Goal: Task Accomplishment & Management: Use online tool/utility

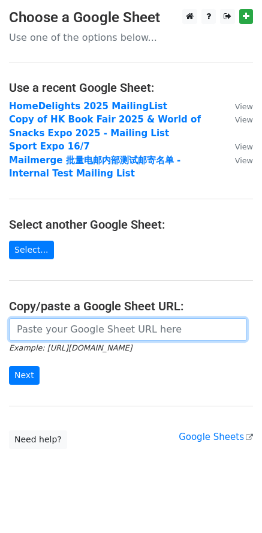
click at [46, 325] on input "url" at bounding box center [128, 329] width 238 height 23
click at [103, 330] on input "url" at bounding box center [128, 329] width 238 height 23
paste input "[URL][DOMAIN_NAME]"
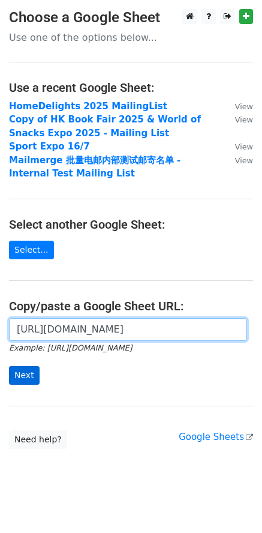
type input "[URL][DOMAIN_NAME]"
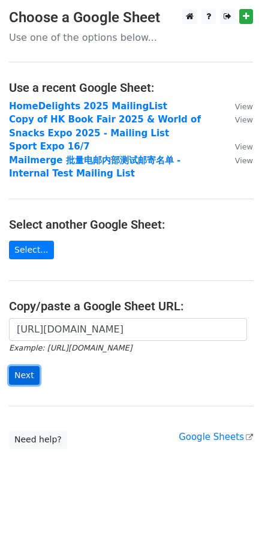
click at [24, 375] on input "Next" at bounding box center [24, 375] width 31 height 19
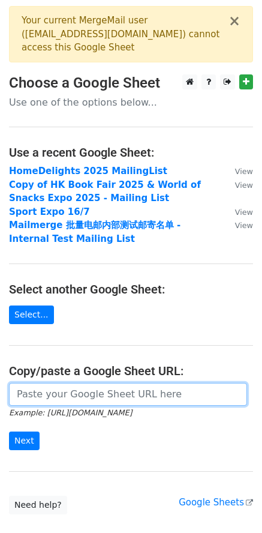
click at [137, 403] on input "url" at bounding box center [128, 394] width 238 height 23
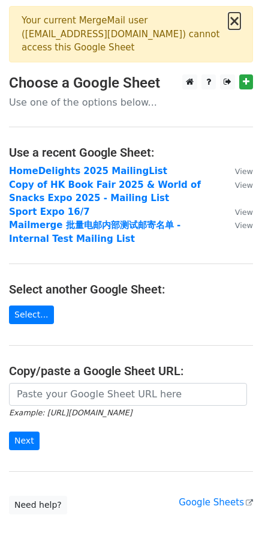
click at [240, 26] on button "×" at bounding box center [235, 21] width 12 height 14
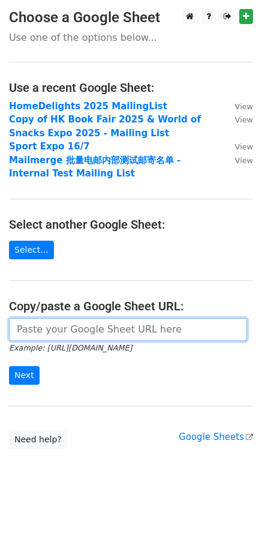
click at [139, 334] on input "url" at bounding box center [128, 329] width 238 height 23
paste input "https://docs.google.com/spreadsheets/d/1FlURtqcHdzaEmXtPuMrvBqWlq-cDsq1sZrPpY_i…"
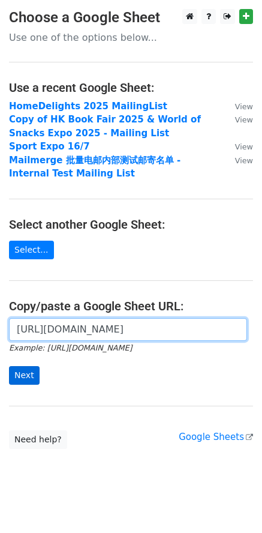
type input "https://docs.google.com/spreadsheets/d/1FlURtqcHdzaEmXtPuMrvBqWlq-cDsq1sZrPpY_i…"
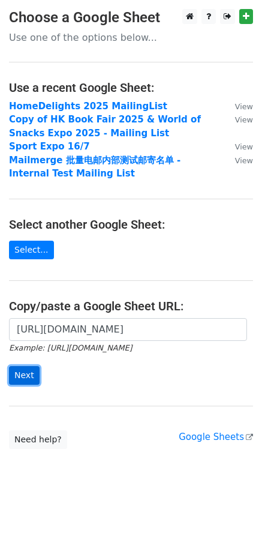
click at [28, 384] on input "Next" at bounding box center [24, 375] width 31 height 19
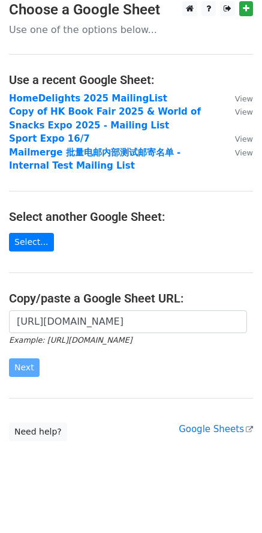
scroll to position [12, 0]
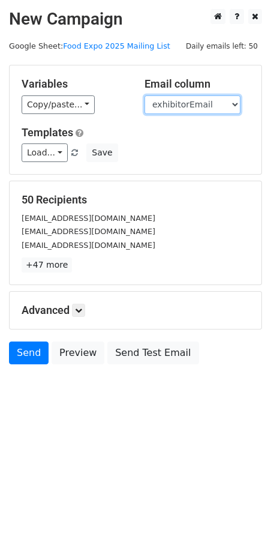
click at [153, 106] on select "exhibitorName exhibitorEmail" at bounding box center [193, 104] width 96 height 19
click at [145, 95] on select "exhibitorName exhibitorEmail" at bounding box center [193, 104] width 96 height 19
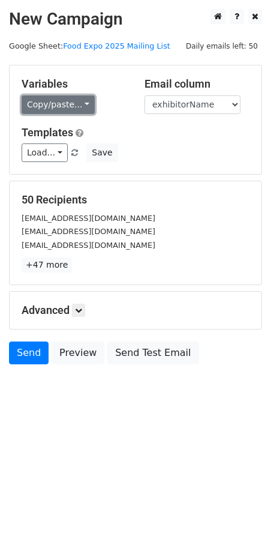
click at [84, 108] on link "Copy/paste..." at bounding box center [58, 104] width 73 height 19
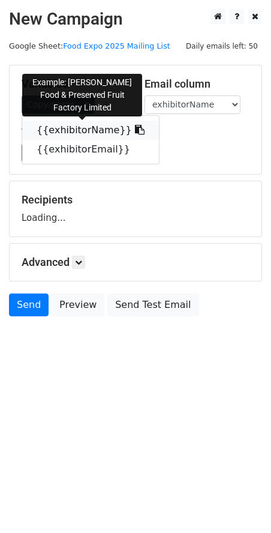
click at [135, 126] on icon at bounding box center [140, 130] width 10 height 10
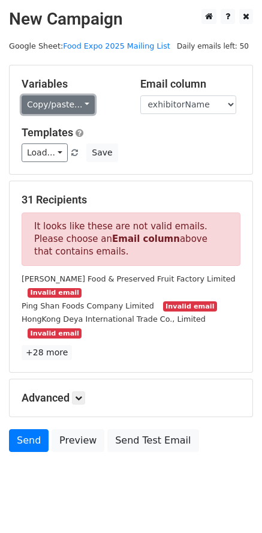
click at [63, 108] on link "Copy/paste..." at bounding box center [58, 104] width 73 height 19
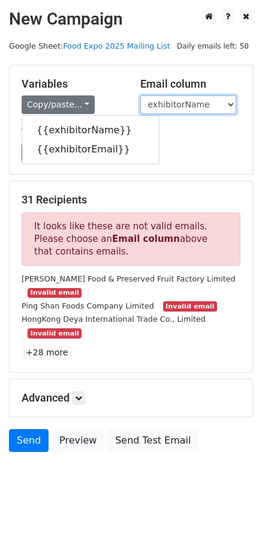
click at [193, 107] on select "exhibitorName exhibitorEmail" at bounding box center [189, 104] width 96 height 19
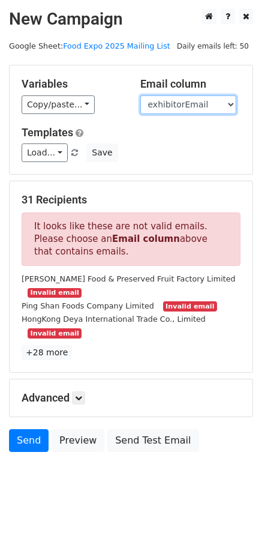
click at [141, 95] on select "exhibitorName exhibitorEmail" at bounding box center [189, 104] width 96 height 19
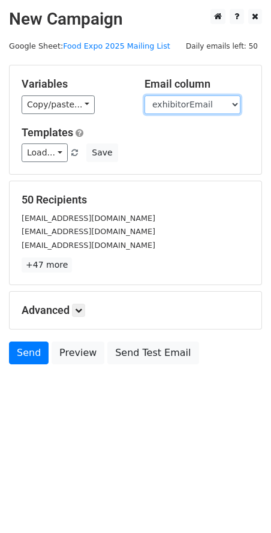
click at [233, 105] on select "exhibitorName exhibitorEmail" at bounding box center [193, 104] width 96 height 19
click at [145, 95] on select "exhibitorName exhibitorEmail" at bounding box center [193, 104] width 96 height 19
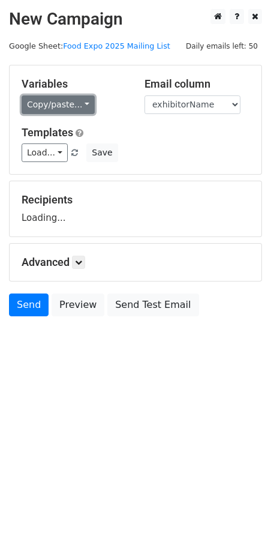
click at [85, 104] on link "Copy/paste..." at bounding box center [58, 104] width 73 height 19
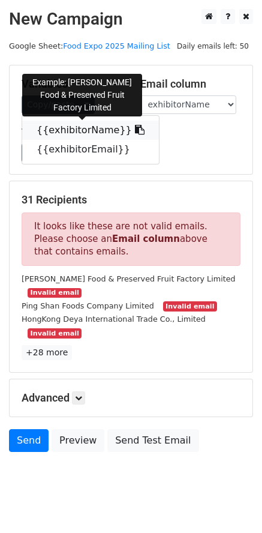
click at [135, 132] on icon at bounding box center [140, 130] width 10 height 10
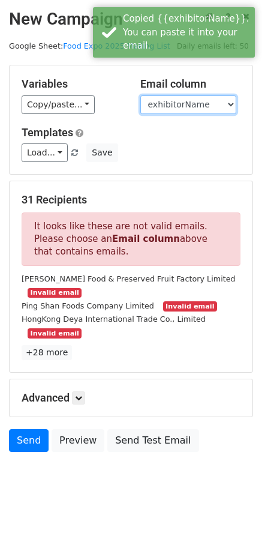
click at [190, 106] on select "exhibitorName exhibitorEmail" at bounding box center [189, 104] width 96 height 19
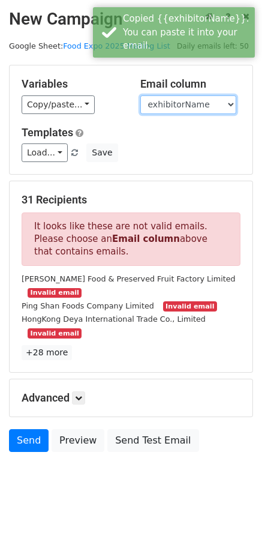
select select "exhibitorEmail"
click at [141, 95] on select "exhibitorName exhibitorEmail" at bounding box center [189, 104] width 96 height 19
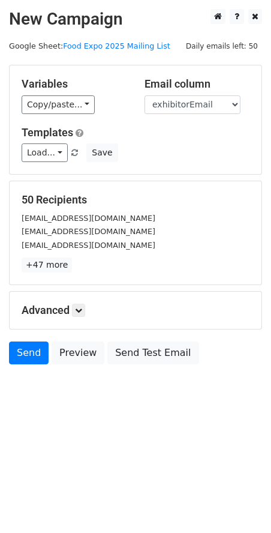
click at [68, 306] on h5 "Advanced" at bounding box center [136, 310] width 228 height 13
click at [78, 309] on icon at bounding box center [78, 310] width 7 height 7
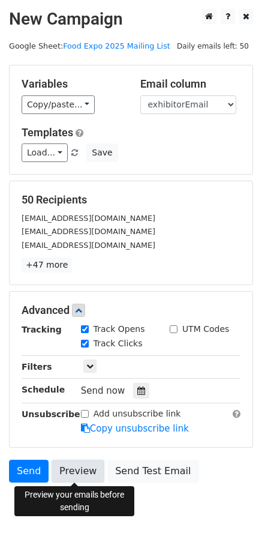
click at [79, 468] on link "Preview" at bounding box center [78, 471] width 53 height 23
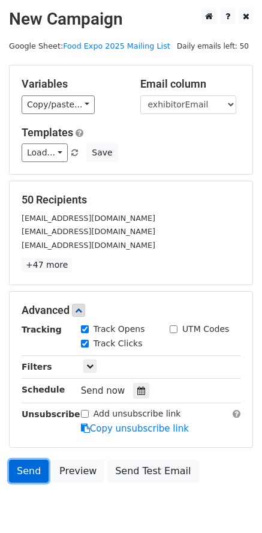
click at [36, 470] on link "Send" at bounding box center [29, 471] width 40 height 23
